Goal: Task Accomplishment & Management: Manage account settings

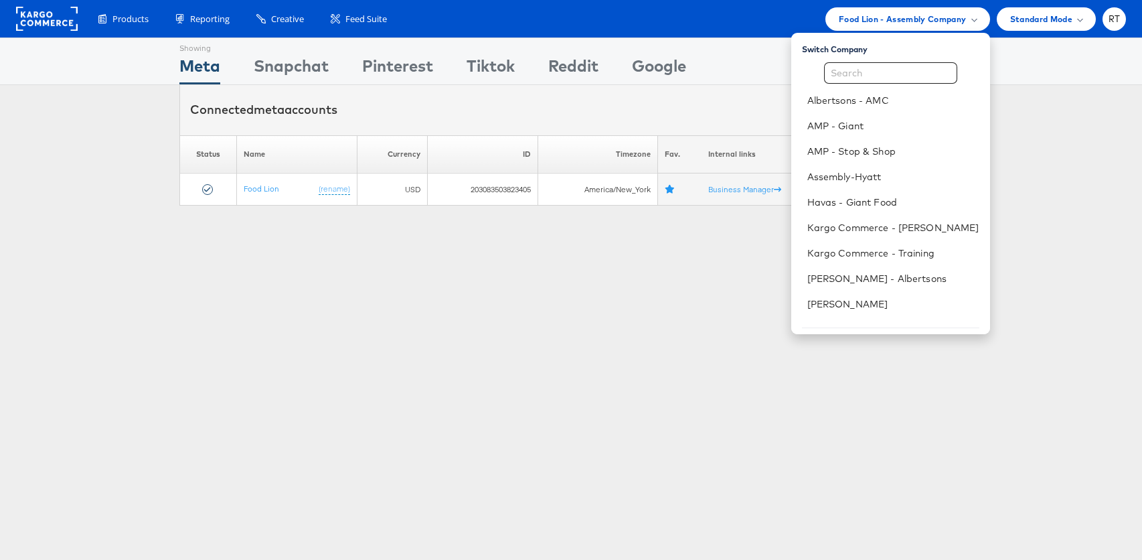
click at [303, 348] on div "Showing Meta Showing Snapchat Showing Pinterest Showing Tiktok Showing Reddit S…" at bounding box center [571, 371] width 1142 height 669
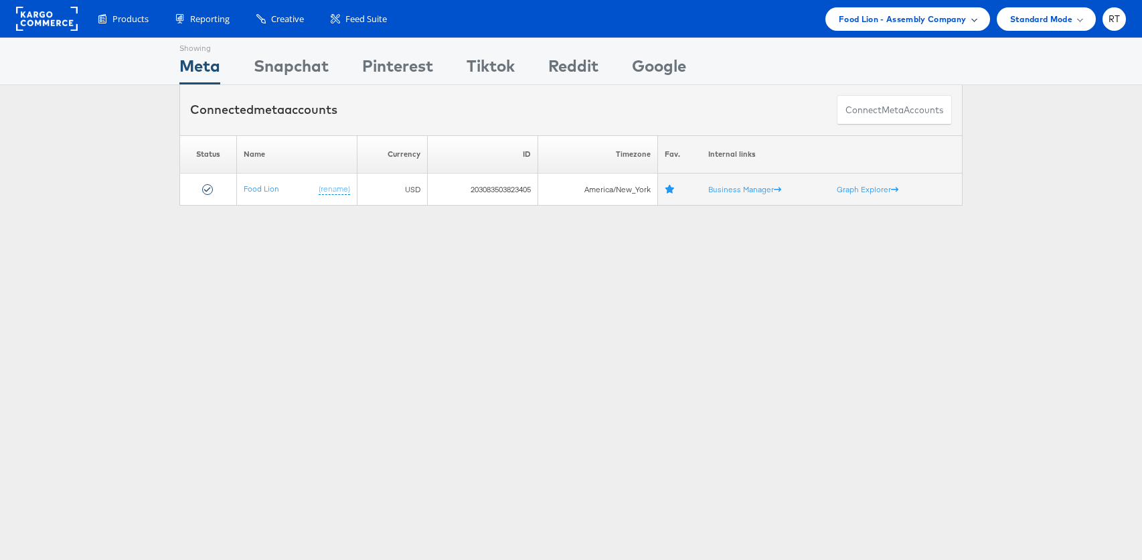
click at [933, 19] on span "Food Lion - Assembly Company" at bounding box center [903, 19] width 128 height 14
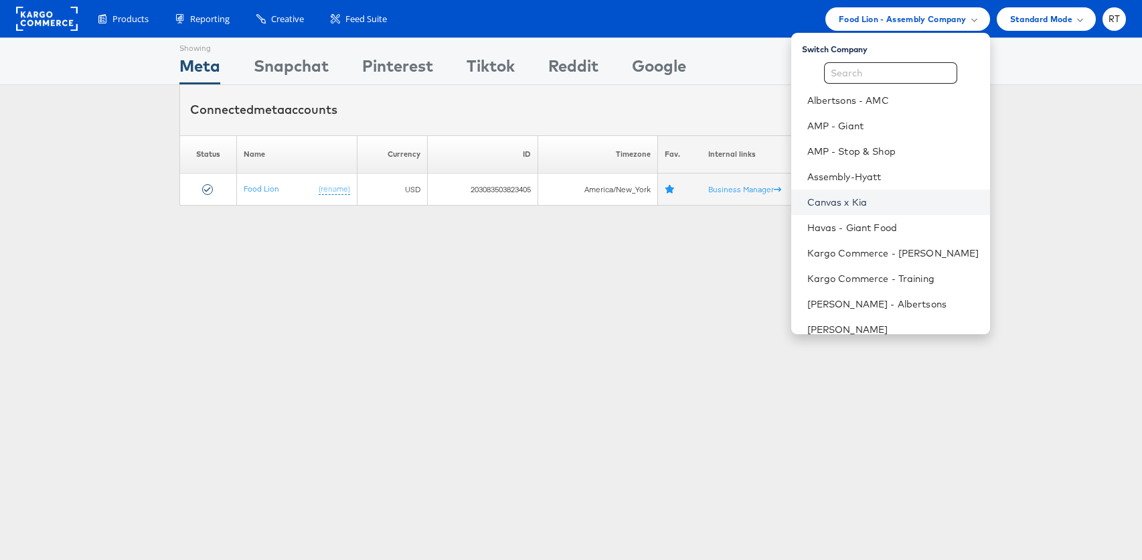
click at [917, 202] on link "Canvas x Kia" at bounding box center [893, 201] width 172 height 13
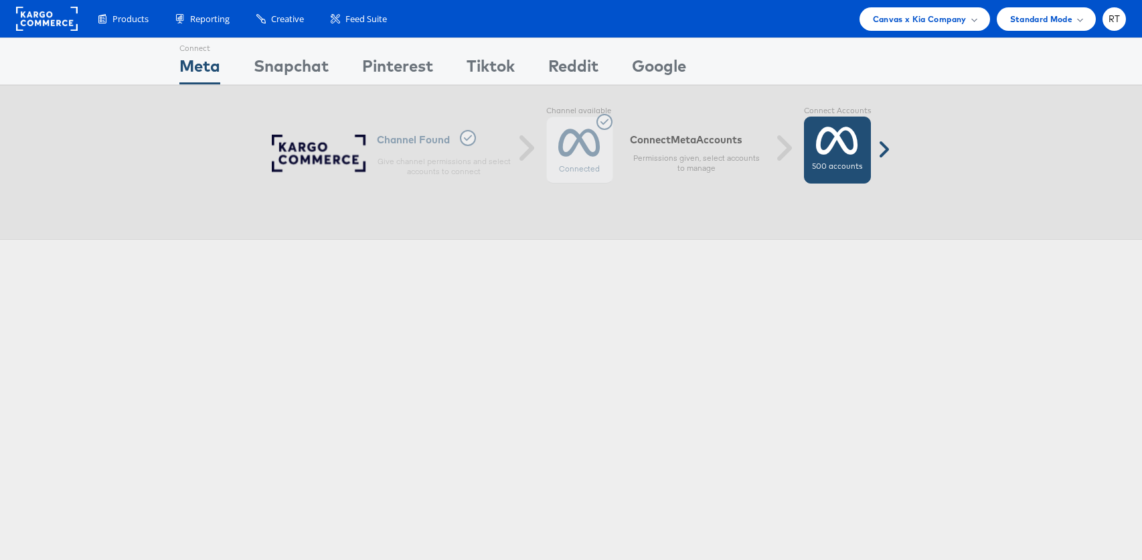
click at [836, 158] on div "500 accounts" at bounding box center [837, 149] width 67 height 67
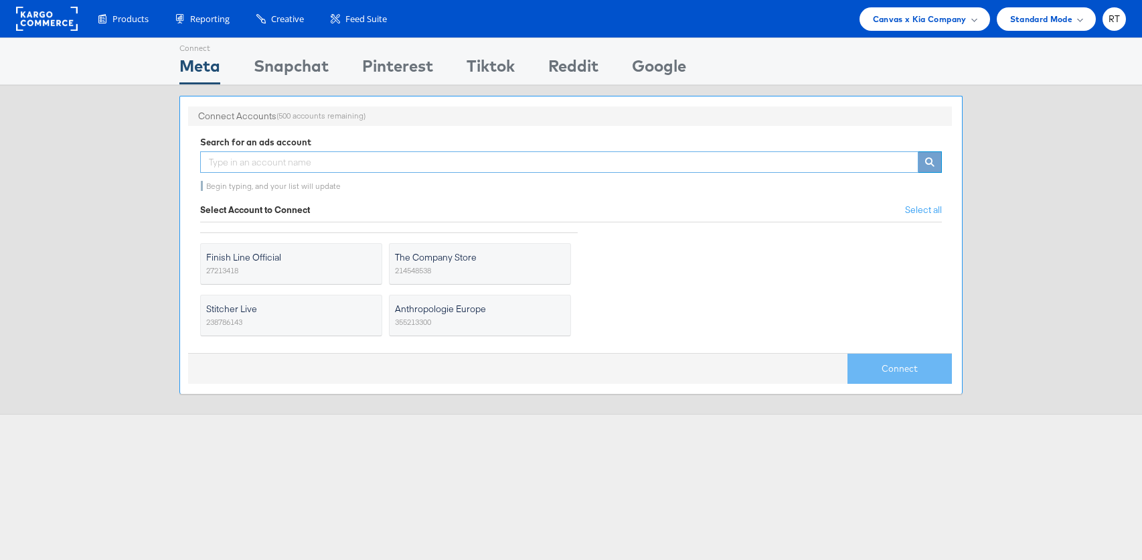
click at [370, 165] on input "text" at bounding box center [559, 161] width 718 height 21
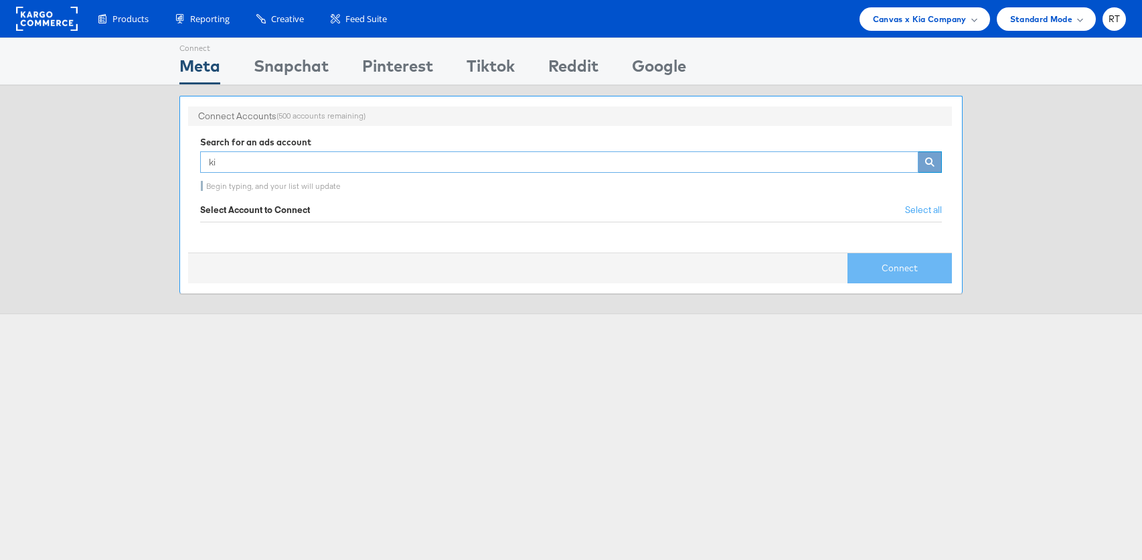
type input "k"
type input "c"
type input "kia"
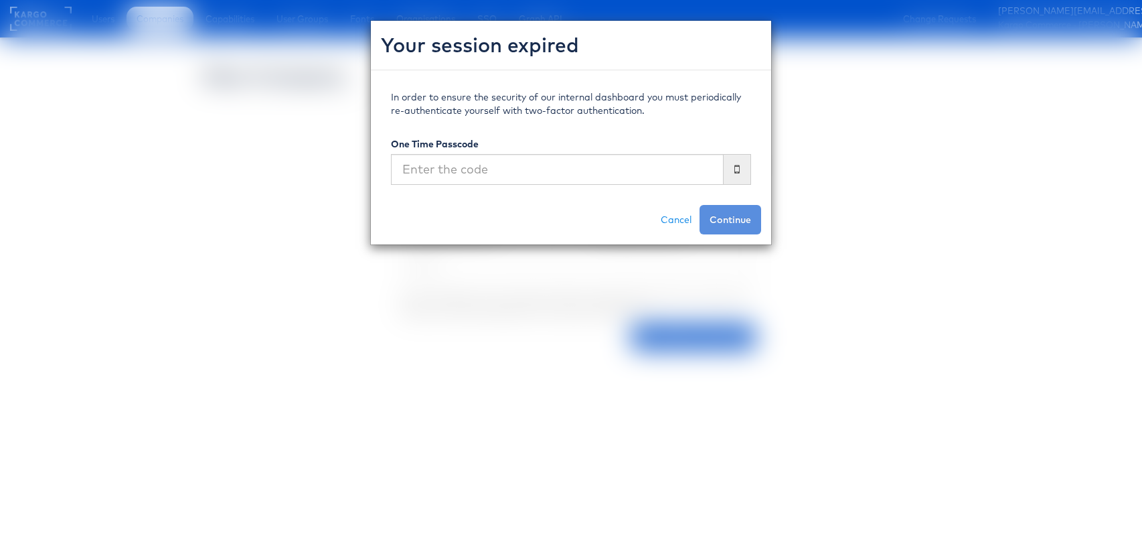
select select "EXTERNAL"
click at [657, 167] on input "text" at bounding box center [557, 169] width 333 height 31
click at [627, 165] on input "text" at bounding box center [557, 169] width 333 height 31
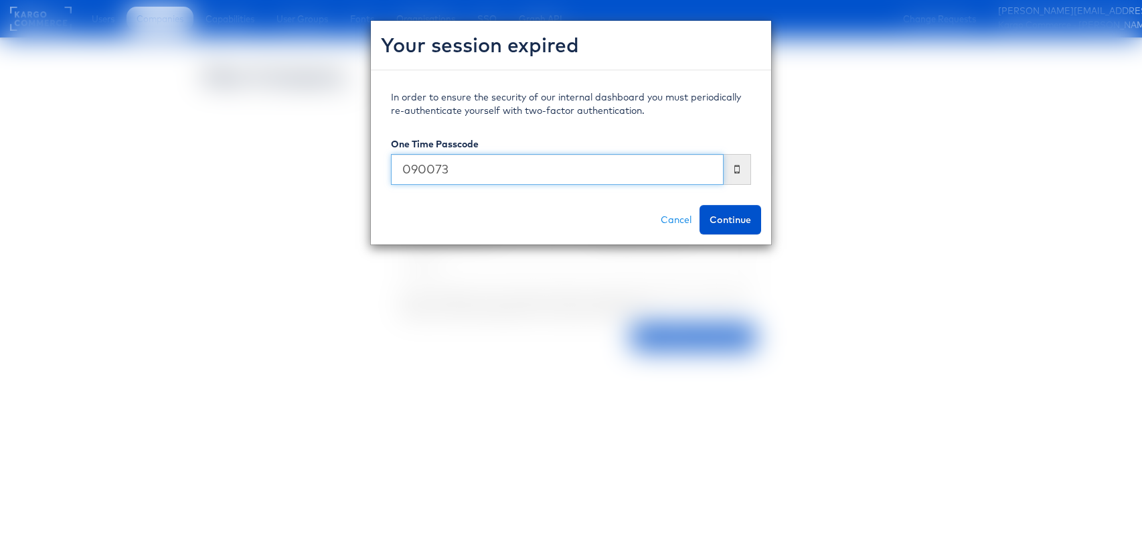
type input "090073"
click at [700, 205] on button "Continue" at bounding box center [731, 219] width 62 height 29
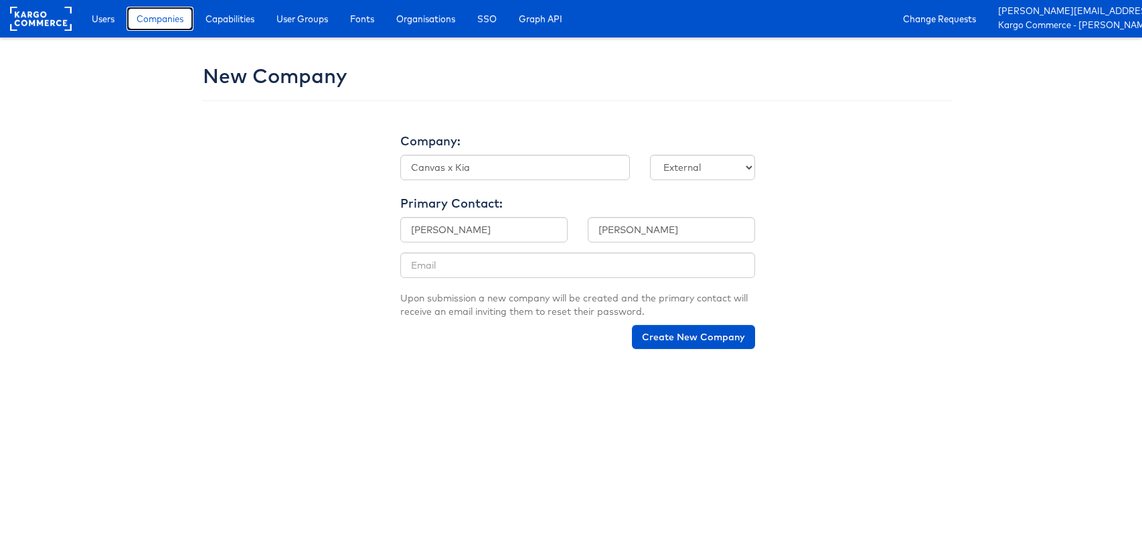
click at [165, 17] on span "Companies" at bounding box center [160, 18] width 47 height 13
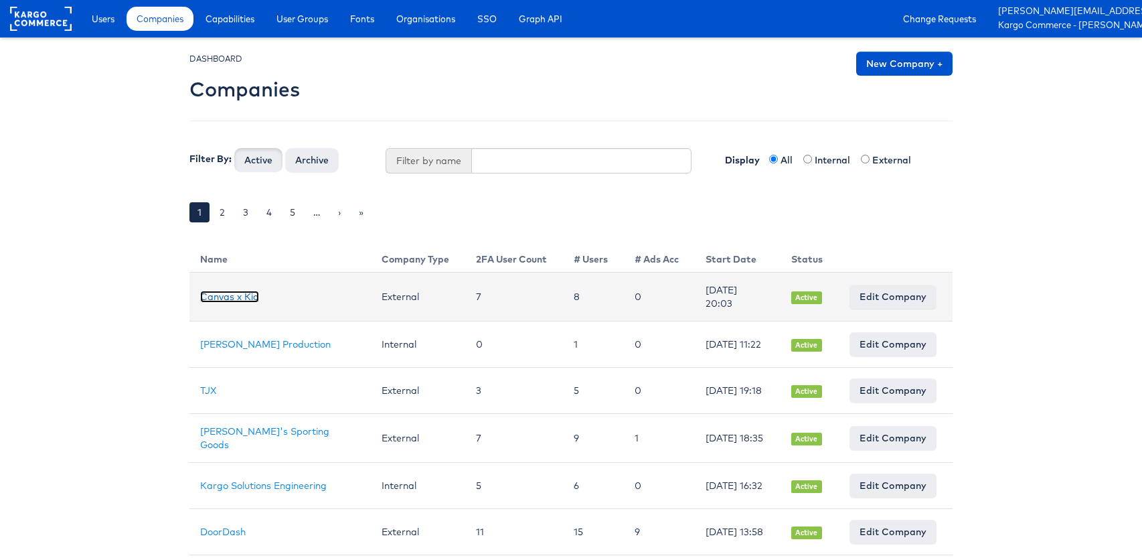
click at [235, 295] on link "Canvas x Kia" at bounding box center [229, 297] width 59 height 12
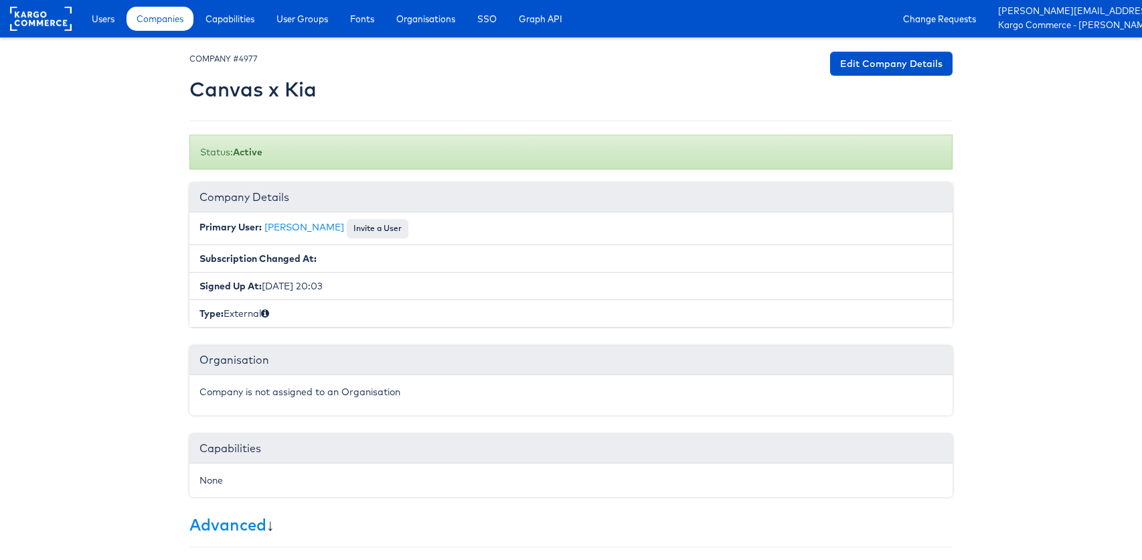
scroll to position [226, 0]
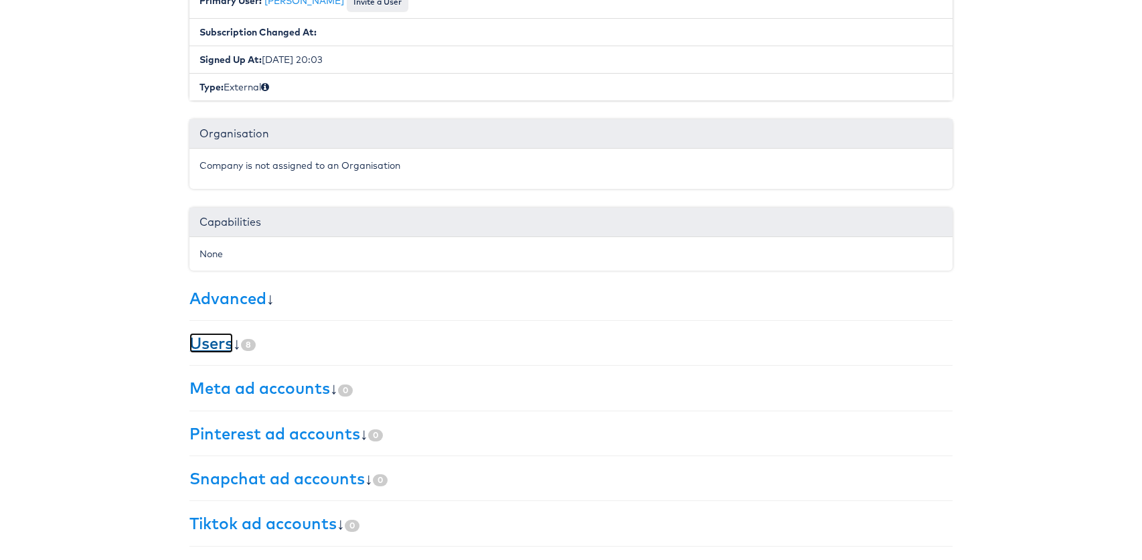
click at [206, 344] on link "Users" at bounding box center [211, 343] width 44 height 20
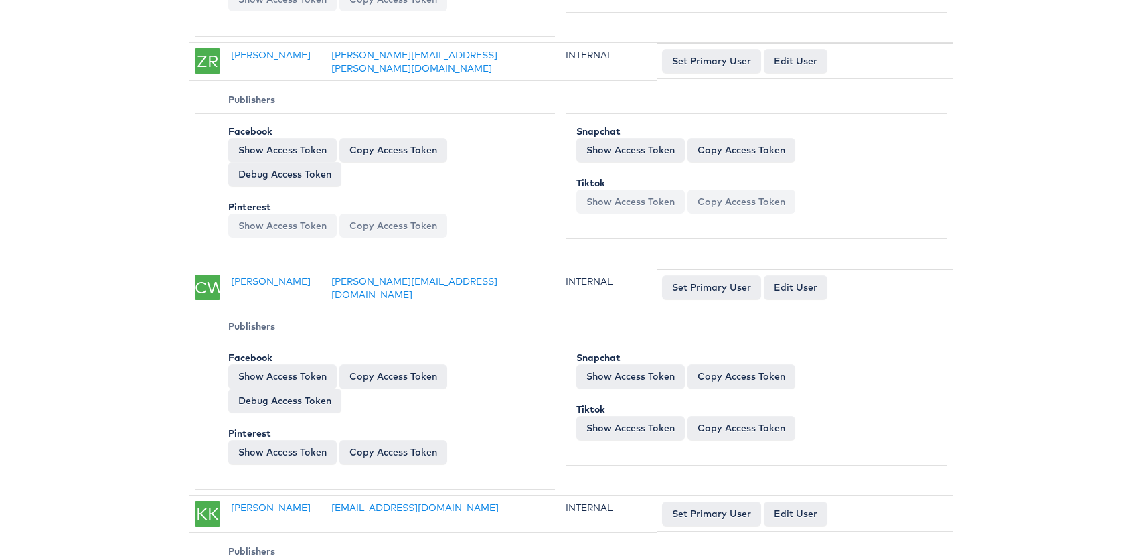
scroll to position [1998, 0]
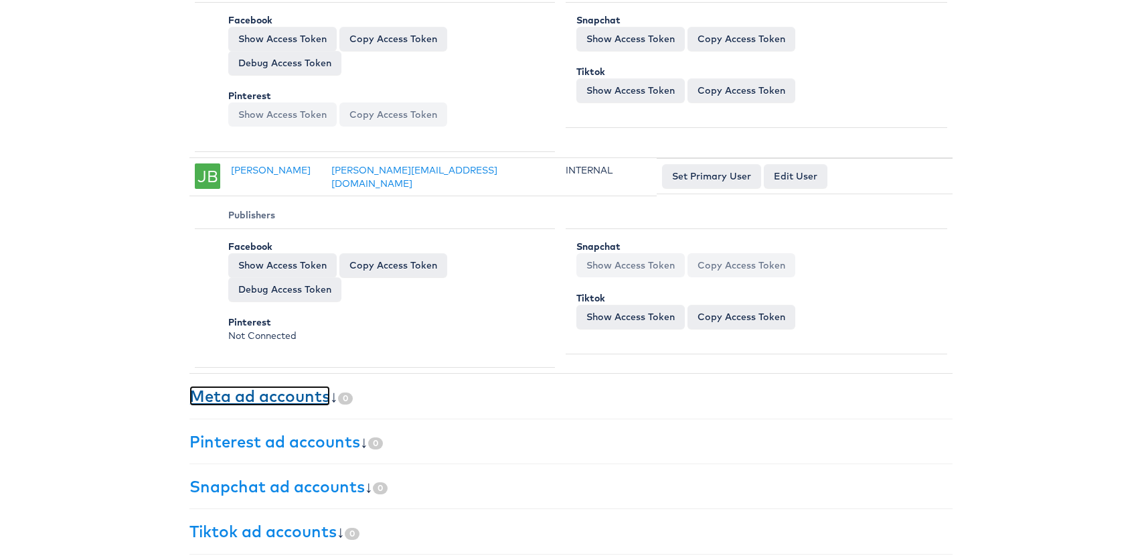
click at [279, 394] on link "Meta ad accounts" at bounding box center [259, 396] width 141 height 20
